Goal: Information Seeking & Learning: Learn about a topic

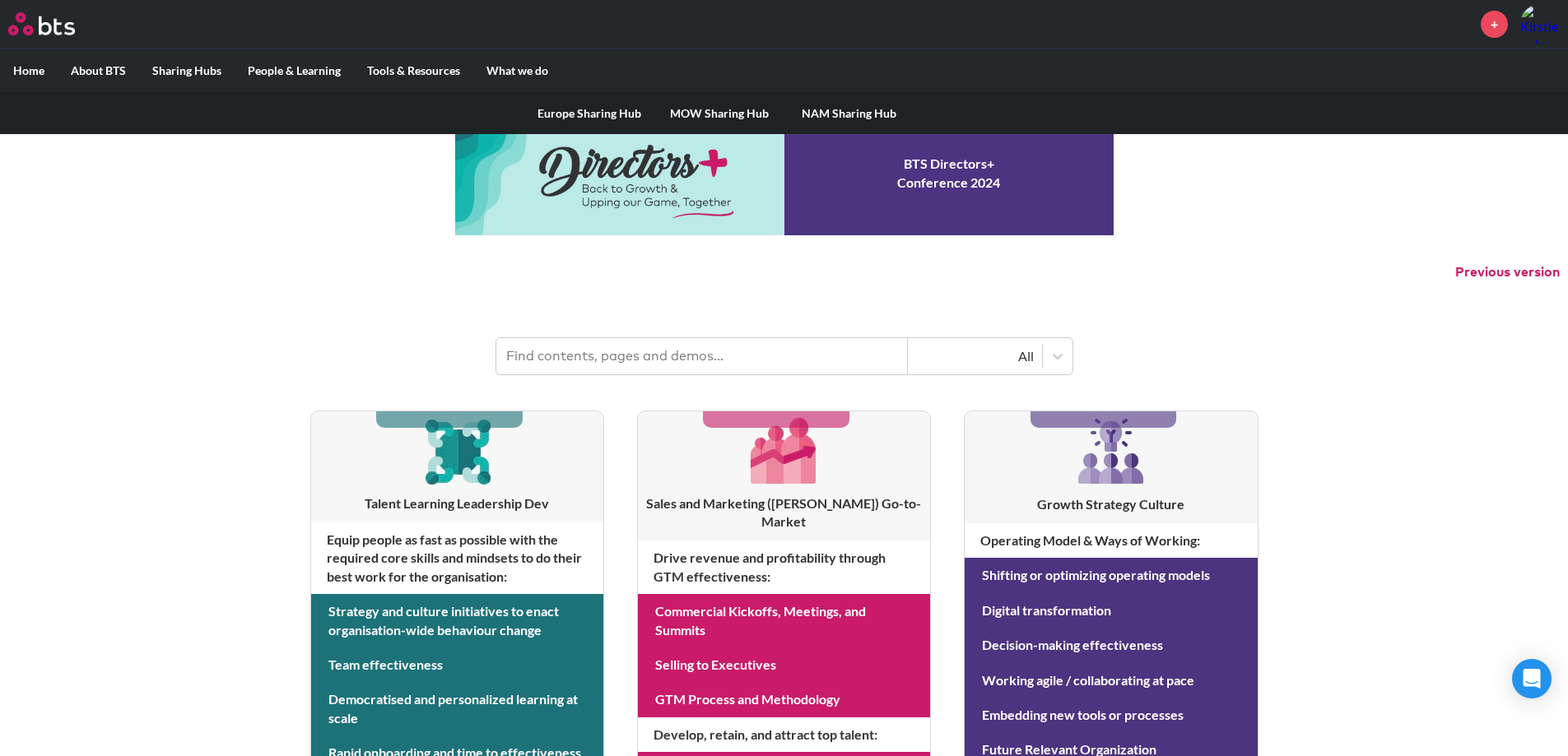
click at [694, 118] on link "MOW Sharing Hub" at bounding box center [719, 113] width 130 height 43
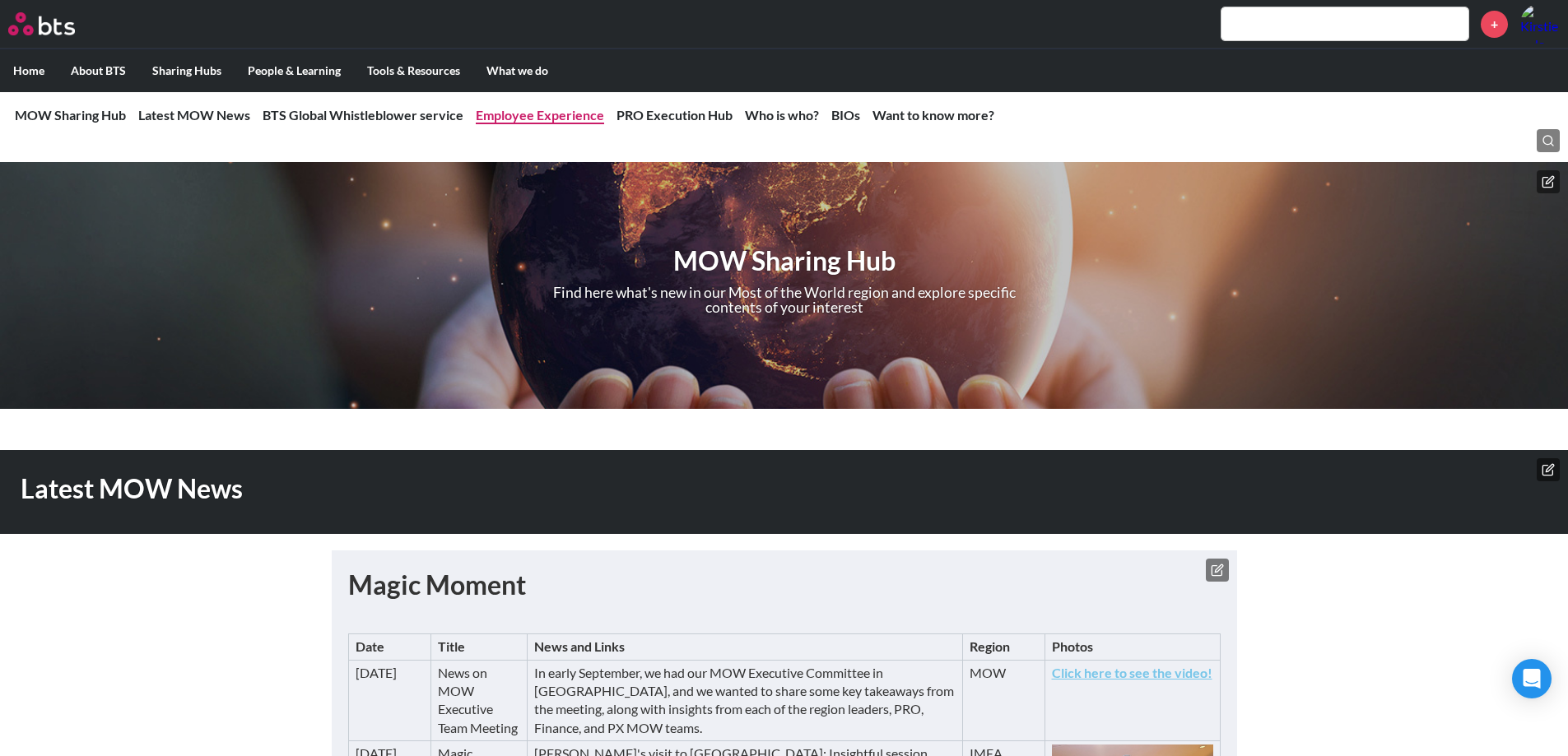
click at [543, 113] on link "Employee Experience" at bounding box center [540, 114] width 129 height 15
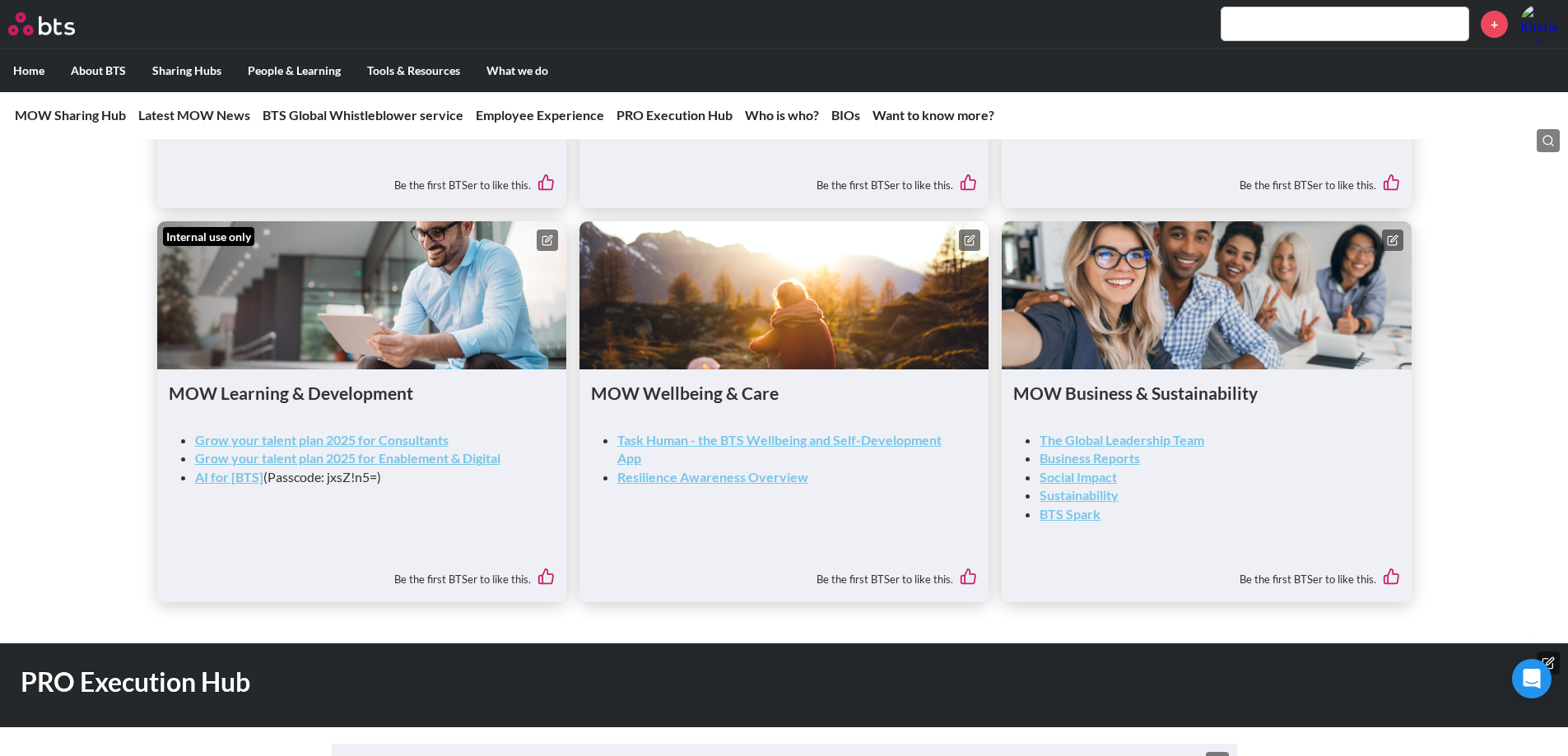
scroll to position [2202, 0]
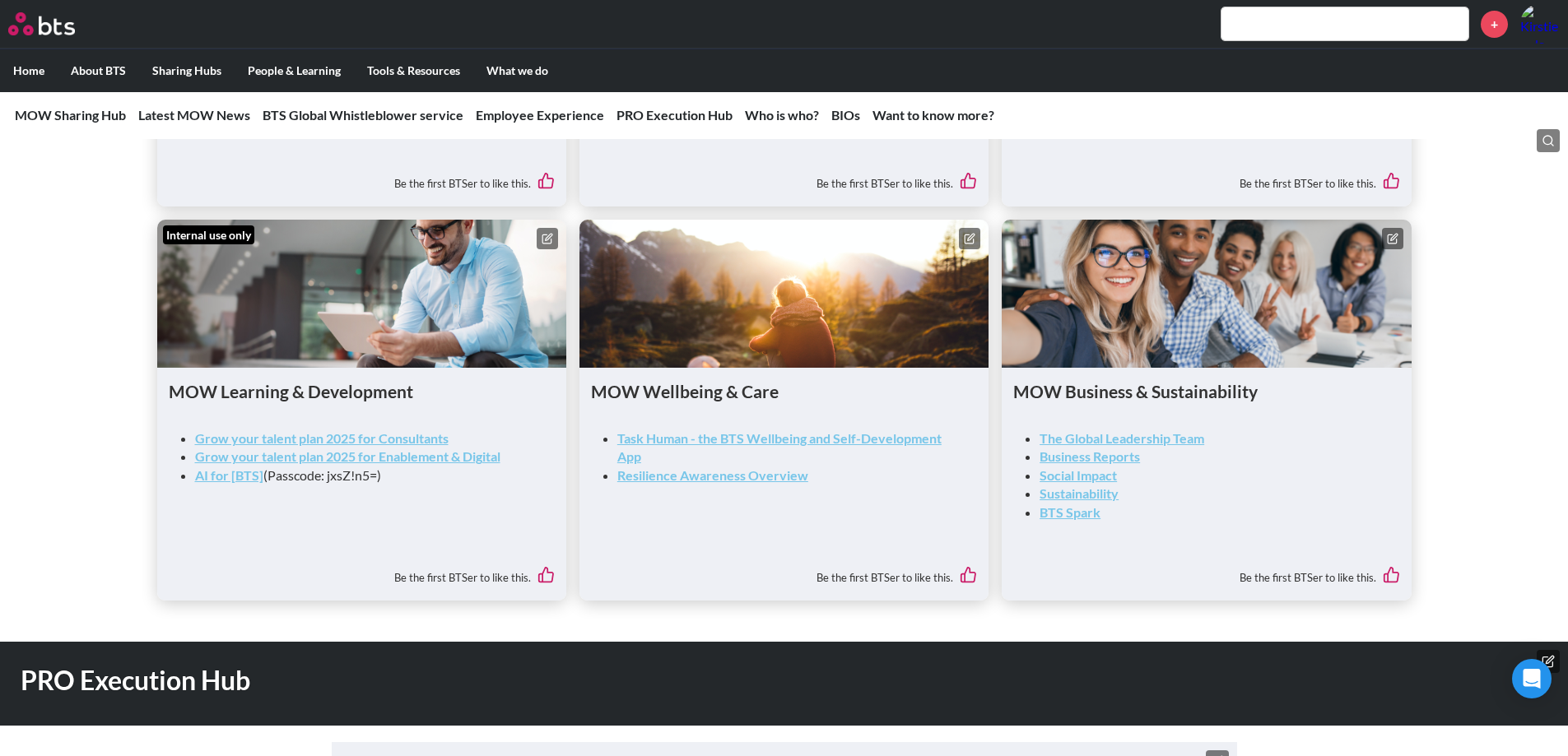
click at [416, 446] on link "Grow your talent plan 2025 for Consultants" at bounding box center [321, 437] width 253 height 15
click at [407, 464] on link "Grow your talent plan 2025 for Enablement & Digital" at bounding box center [347, 456] width 305 height 15
